Goal: Complete application form: Complete application form

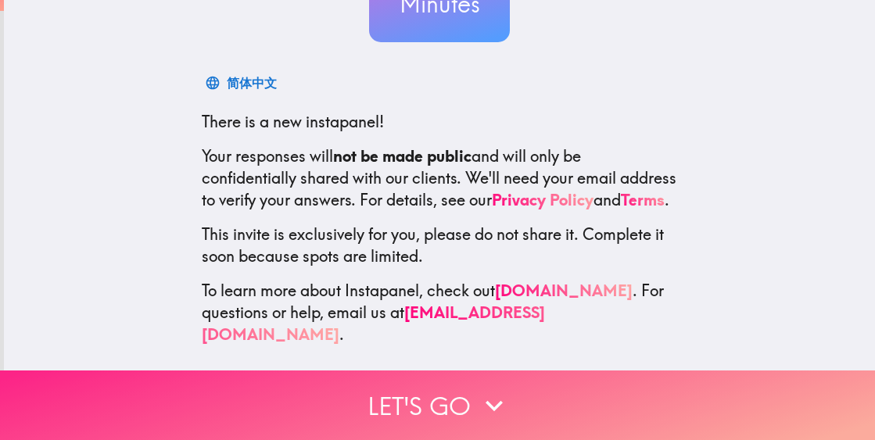
scroll to position [199, 0]
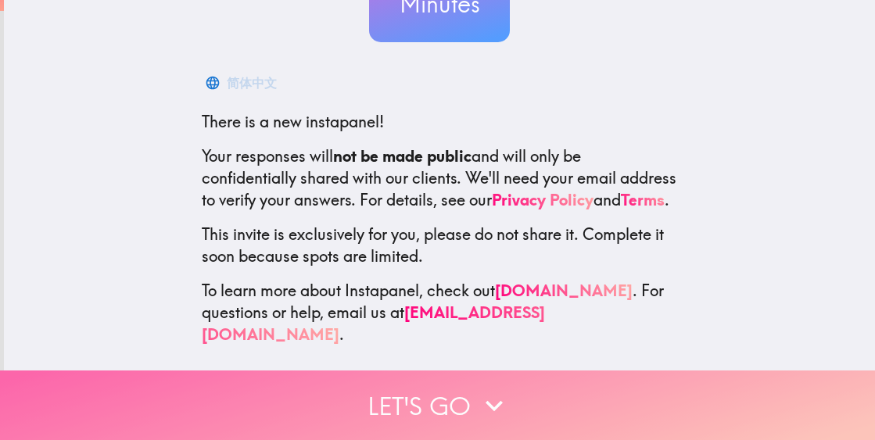
click at [494, 399] on icon "button" at bounding box center [494, 406] width 34 height 34
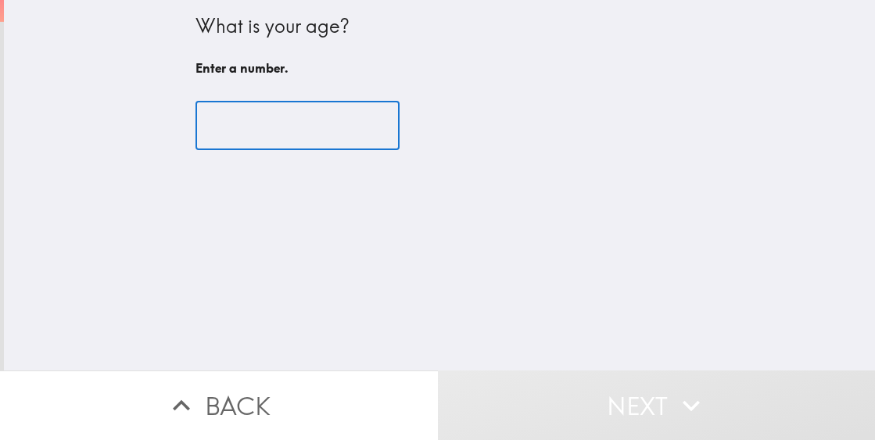
click at [273, 116] on input "number" at bounding box center [297, 126] width 204 height 48
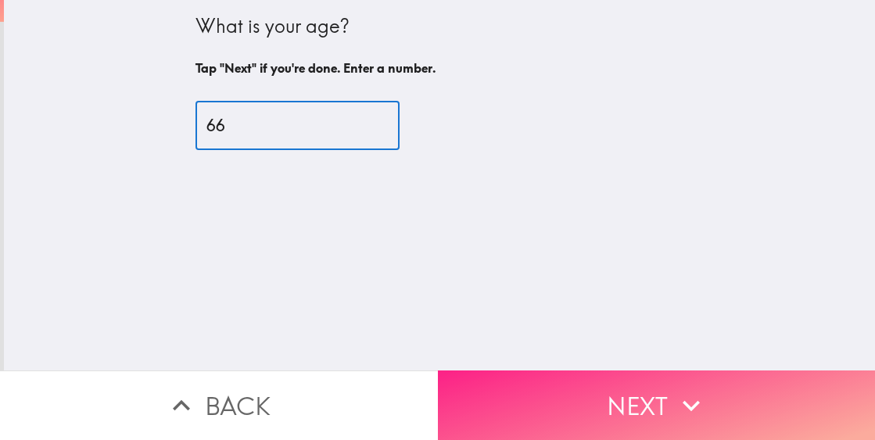
type input "66"
click at [653, 403] on button "Next" at bounding box center [657, 406] width 438 height 70
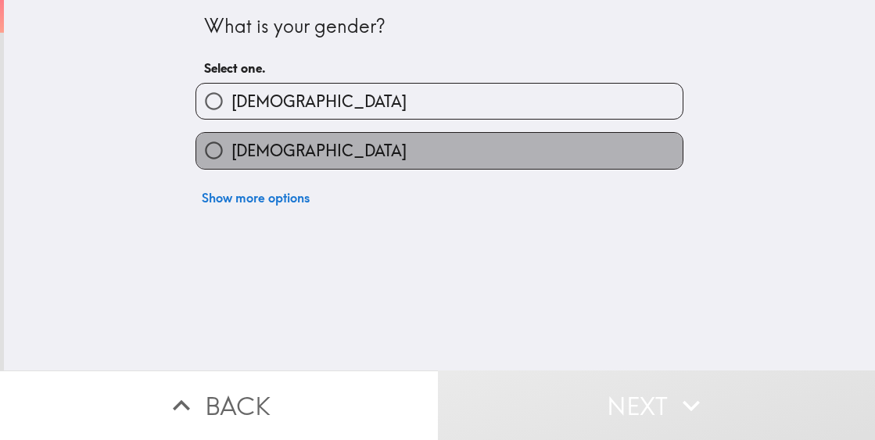
click at [371, 158] on label "[DEMOGRAPHIC_DATA]" at bounding box center [439, 150] width 486 height 35
click at [231, 158] on input "[DEMOGRAPHIC_DATA]" at bounding box center [213, 150] width 35 height 35
radio input "true"
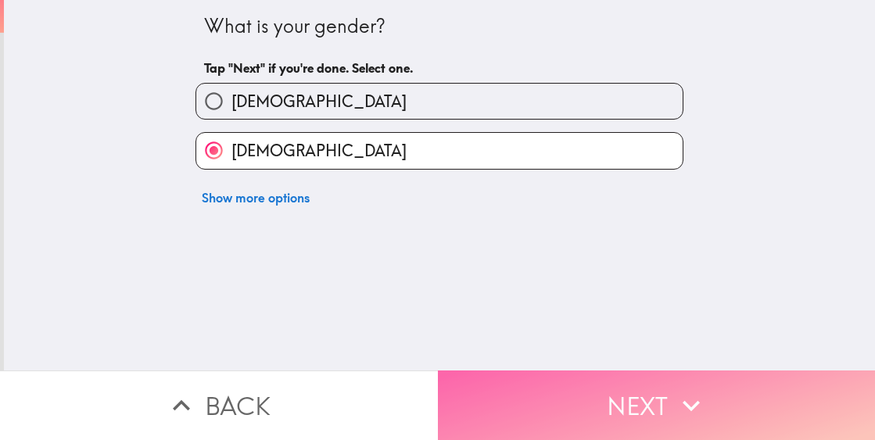
click at [628, 411] on button "Next" at bounding box center [657, 406] width 438 height 70
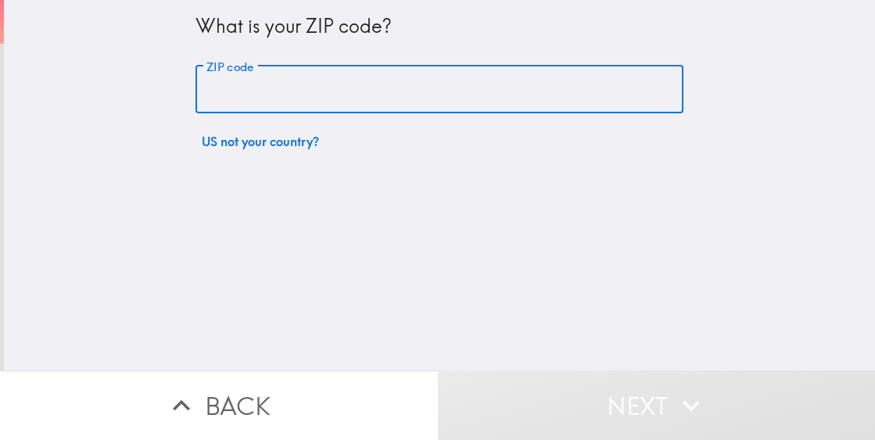
click at [204, 85] on input "ZIP code" at bounding box center [439, 90] width 488 height 48
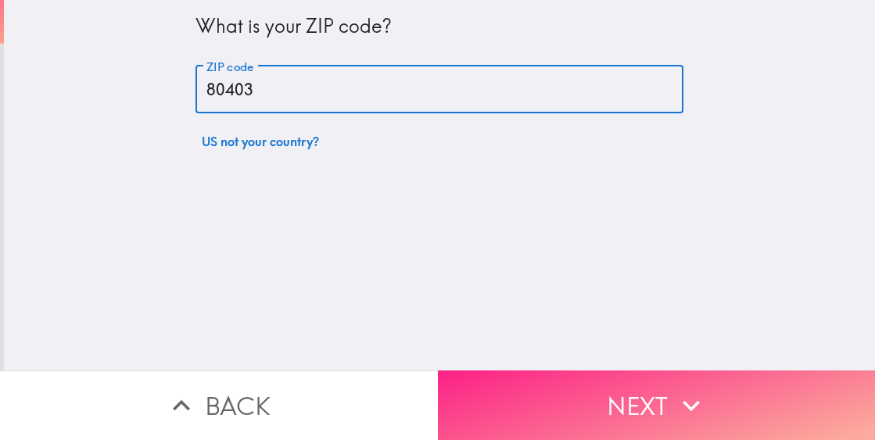
type input "80403"
click at [625, 407] on button "Next" at bounding box center [657, 406] width 438 height 70
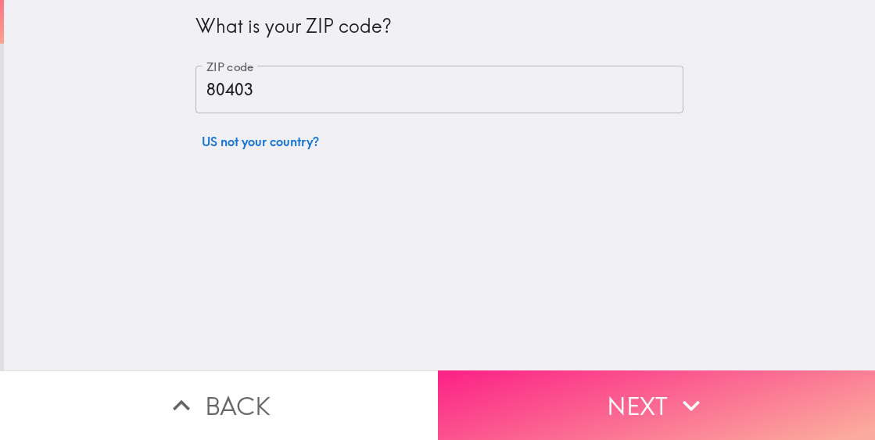
click at [623, 384] on button "Next" at bounding box center [657, 406] width 438 height 70
